Goal: Task Accomplishment & Management: Manage account settings

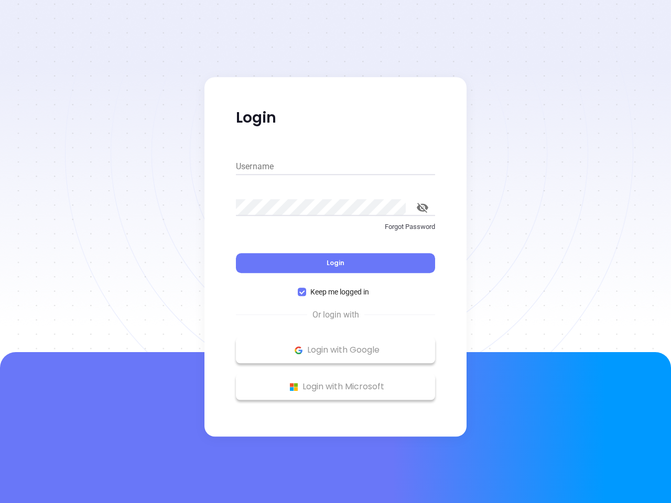
click at [335, 251] on div "Login" at bounding box center [335, 256] width 199 height 32
click at [335, 167] on input "Username" at bounding box center [335, 166] width 199 height 17
click at [422, 207] on icon "toggle password visibility" at bounding box center [423, 208] width 12 height 10
click at [335, 263] on span "Login" at bounding box center [335, 262] width 18 height 9
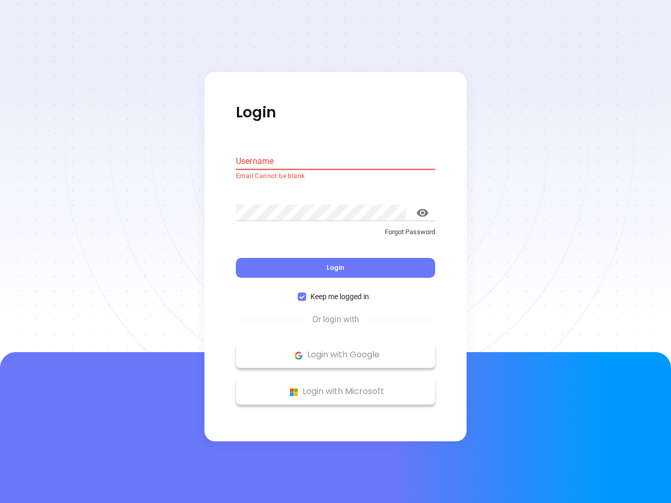
click at [335, 292] on span "Keep me logged in" at bounding box center [339, 297] width 67 height 12
click at [306, 293] on input "Keep me logged in" at bounding box center [302, 297] width 8 height 8
checkbox input "false"
click at [335, 350] on p "Login with Google" at bounding box center [335, 355] width 189 height 16
click at [335, 387] on p "Login with Microsoft" at bounding box center [335, 392] width 189 height 16
